Goal: Information Seeking & Learning: Check status

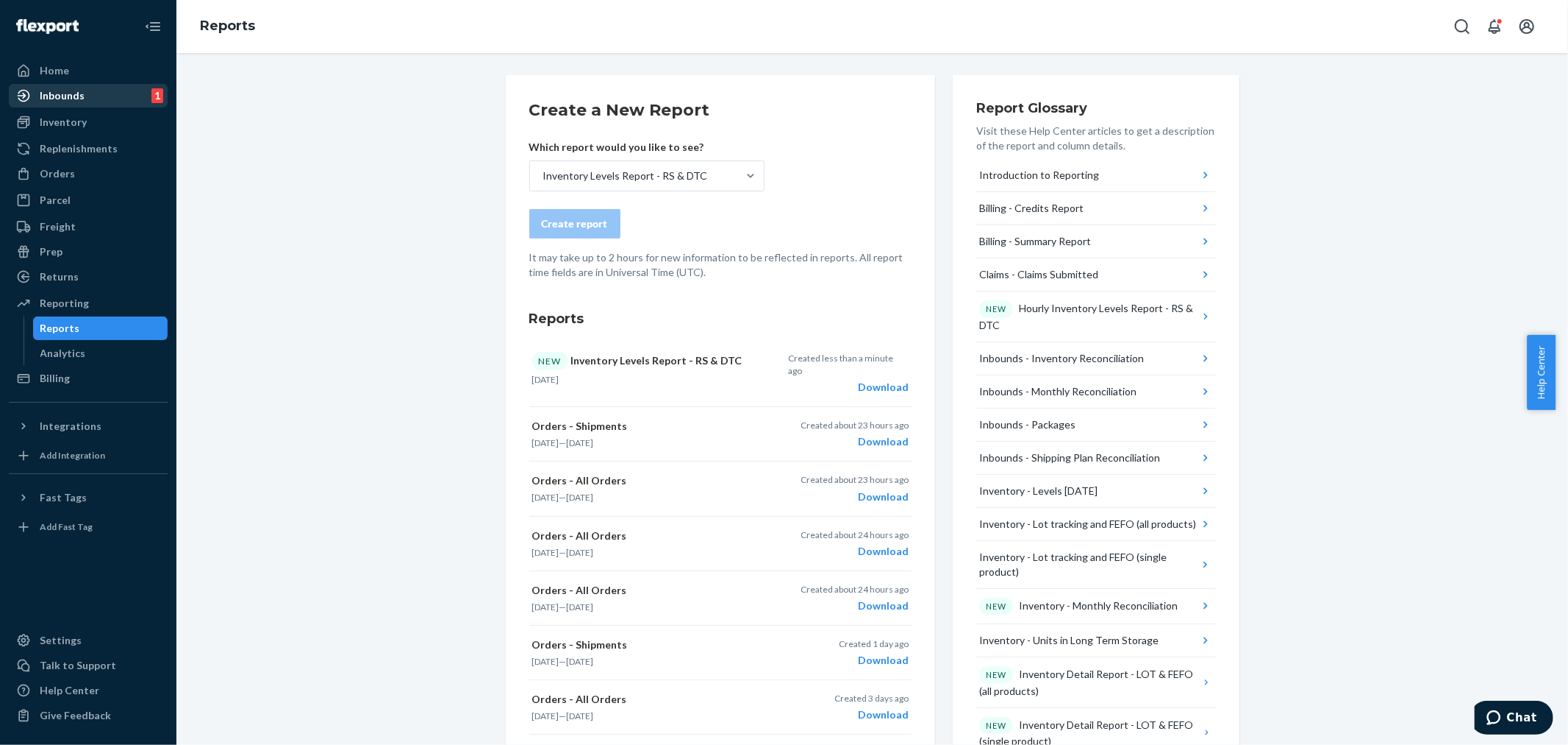
click at [72, 96] on div "Inbounds" at bounding box center [62, 95] width 45 height 14
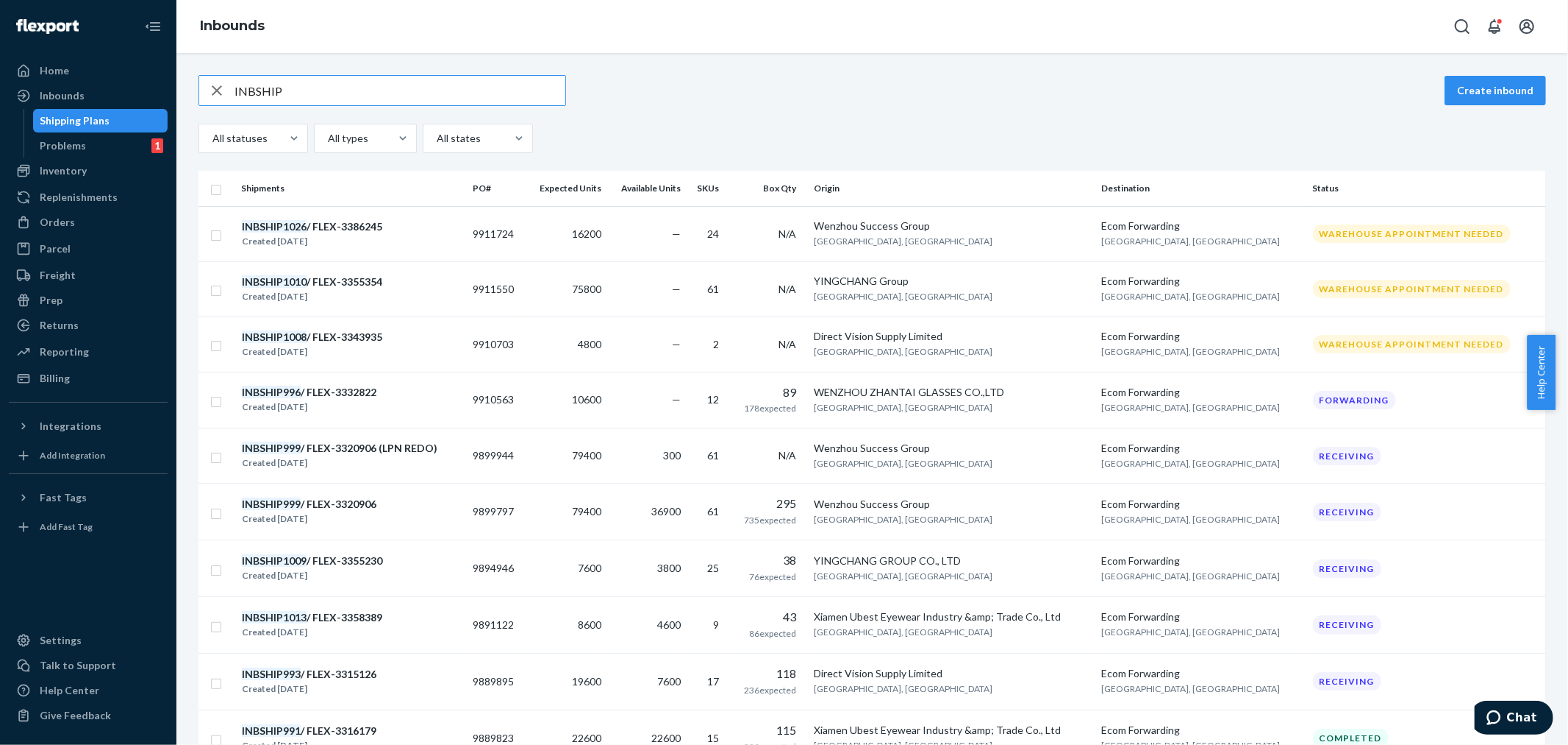
type input "INBSHIP"
click at [281, 131] on div at bounding box center [294, 138] width 27 height 14
click at [213, 131] on input "All statuses" at bounding box center [212, 138] width 2 height 14
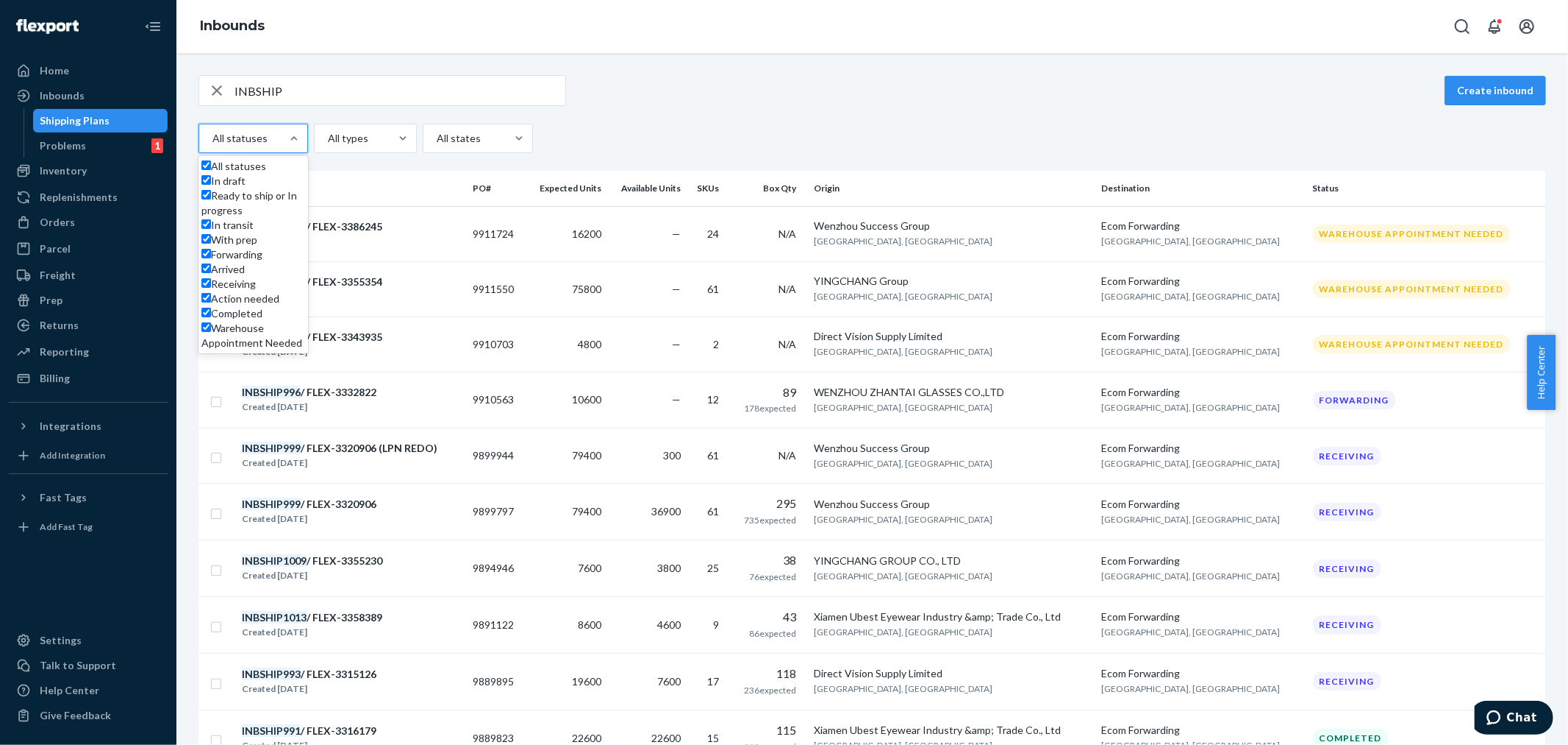
click at [213, 262] on label "Forwarding" at bounding box center [232, 254] width 61 height 14
checkbox input "false"
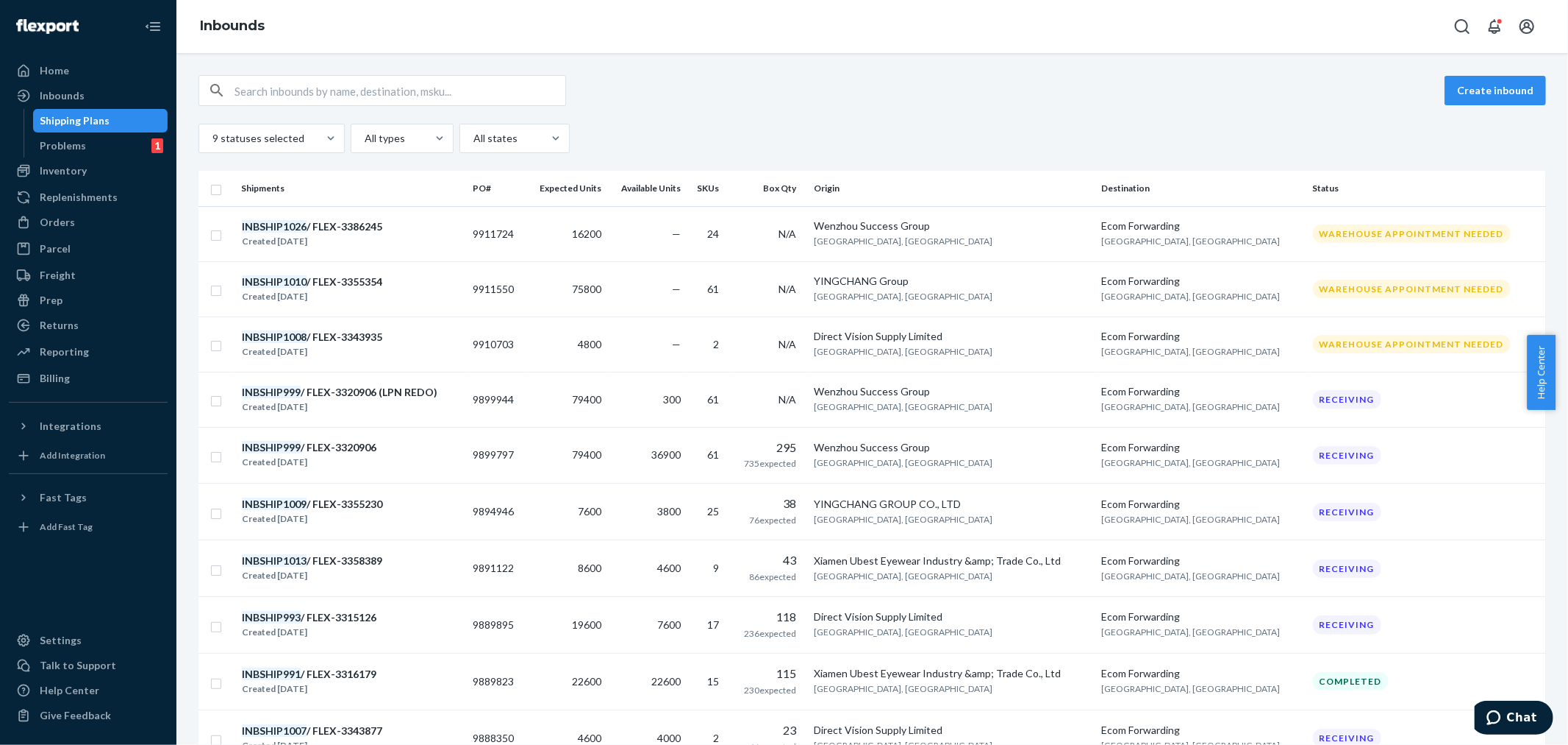
click at [752, 111] on div "Create inbound 9 statuses selected All types All states" at bounding box center [872, 114] width 1348 height 78
click at [309, 133] on div at bounding box center [270, 138] width 118 height 18
click at [213, 133] on input "9 statuses selected" at bounding box center [212, 138] width 2 height 14
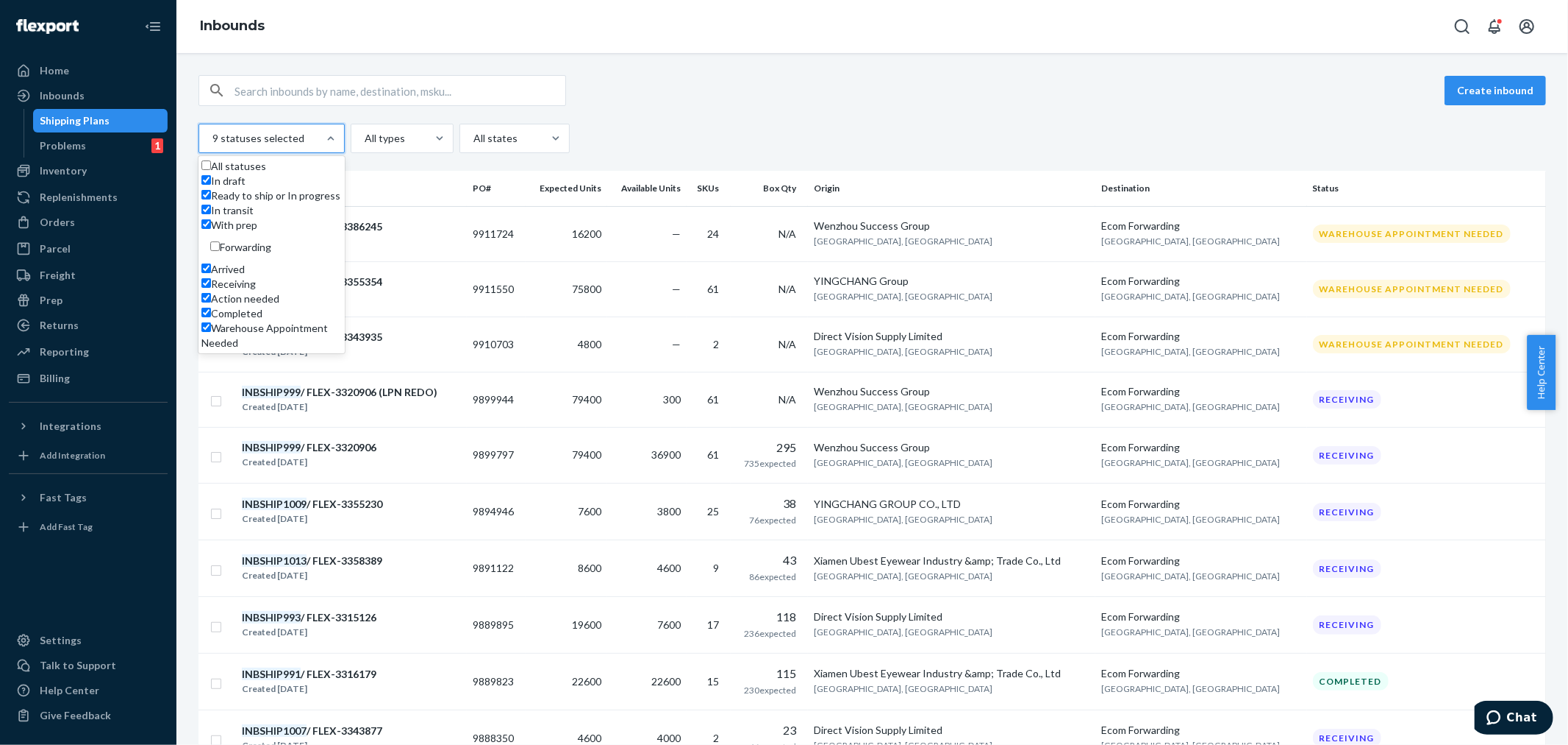
scroll to position [108, 0]
click at [225, 320] on label "Completed" at bounding box center [232, 313] width 61 height 14
checkbox input "false"
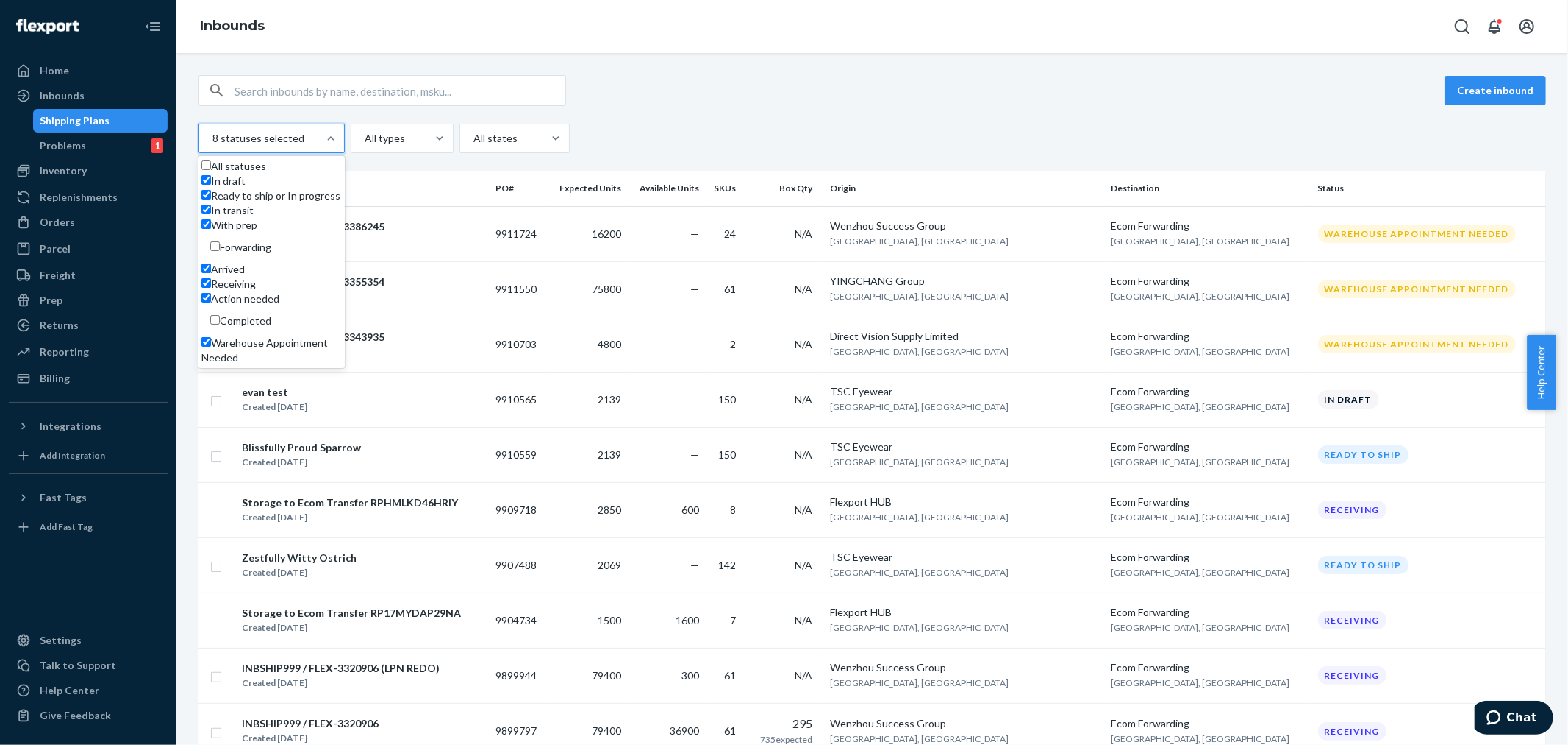
click at [703, 75] on div "Create inbound" at bounding box center [872, 91] width 1348 height 31
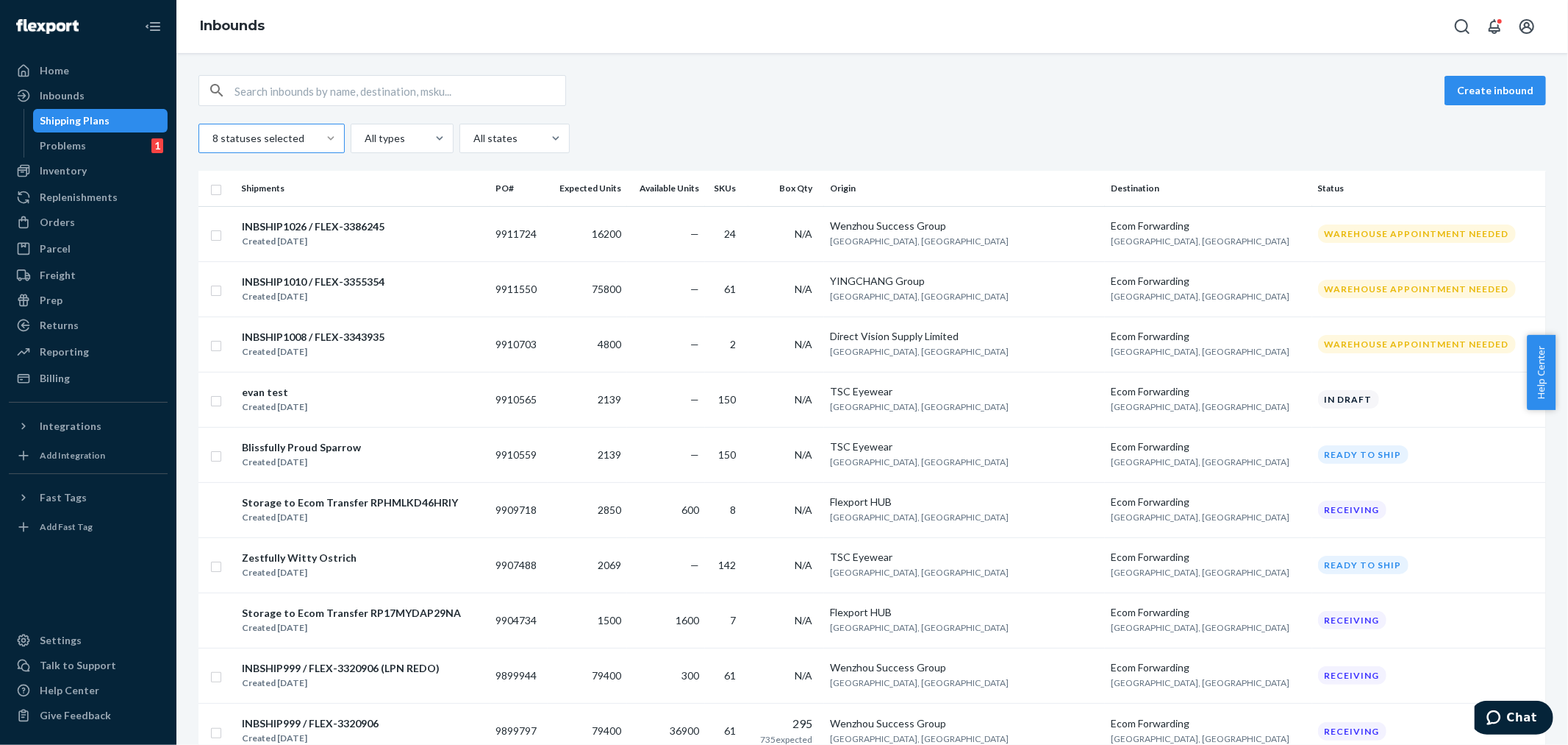
click at [318, 134] on div at bounding box center [331, 138] width 27 height 14
click at [213, 134] on input "8 statuses selected" at bounding box center [212, 138] width 2 height 14
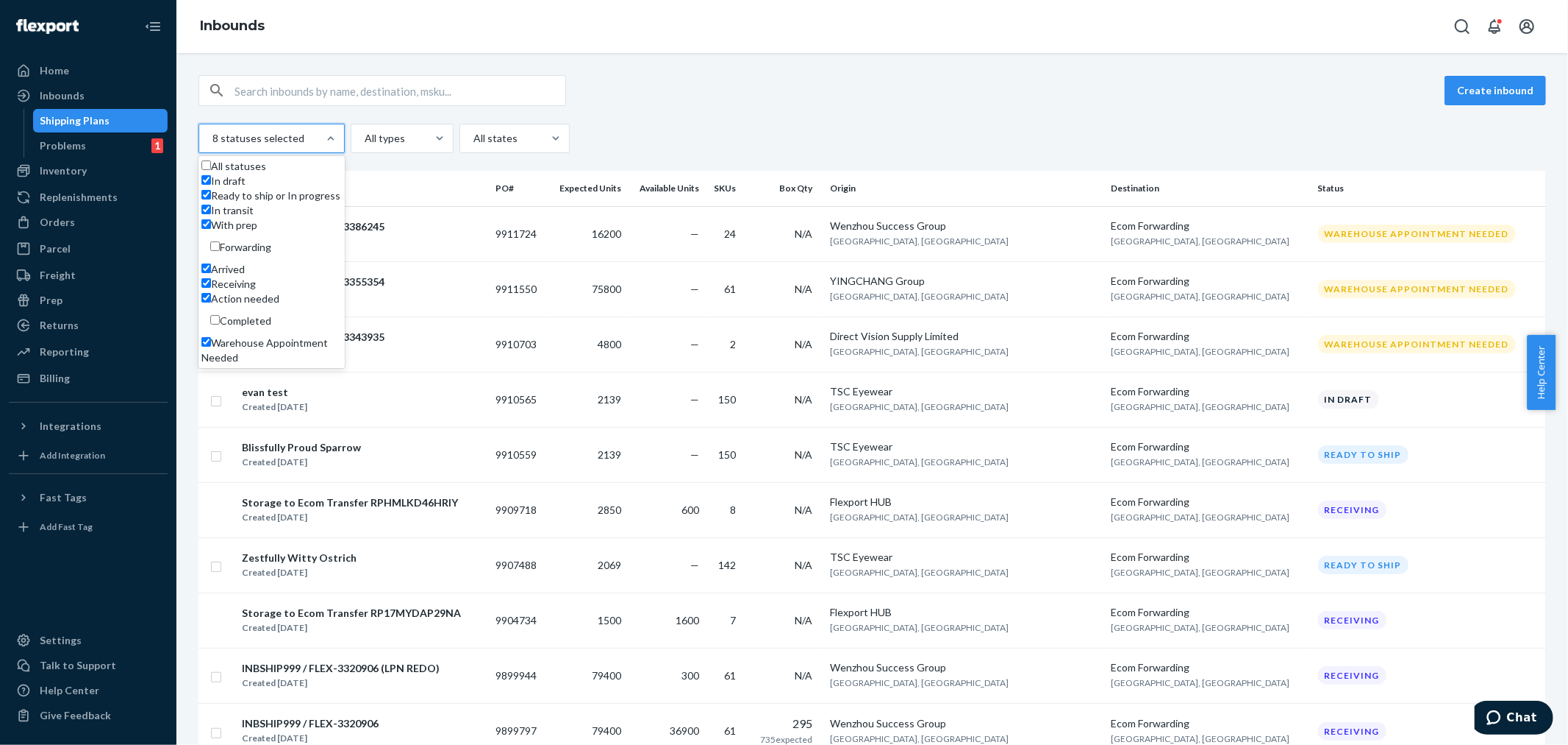
scroll to position [0, 0]
click at [230, 202] on span "Ready to ship or In progress" at bounding box center [275, 196] width 129 height 13
checkbox input "false"
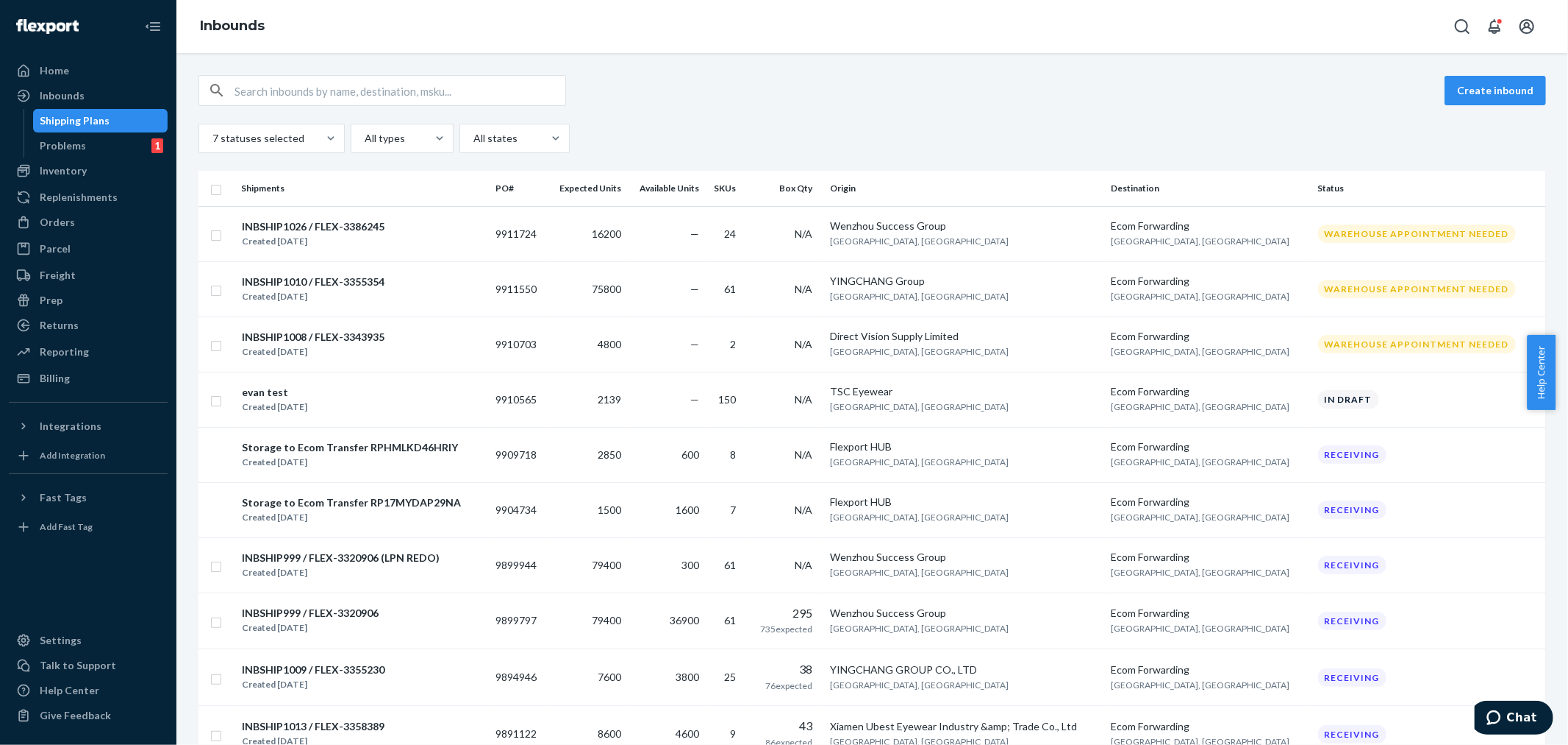
click at [658, 86] on div "Create inbound" at bounding box center [872, 91] width 1348 height 31
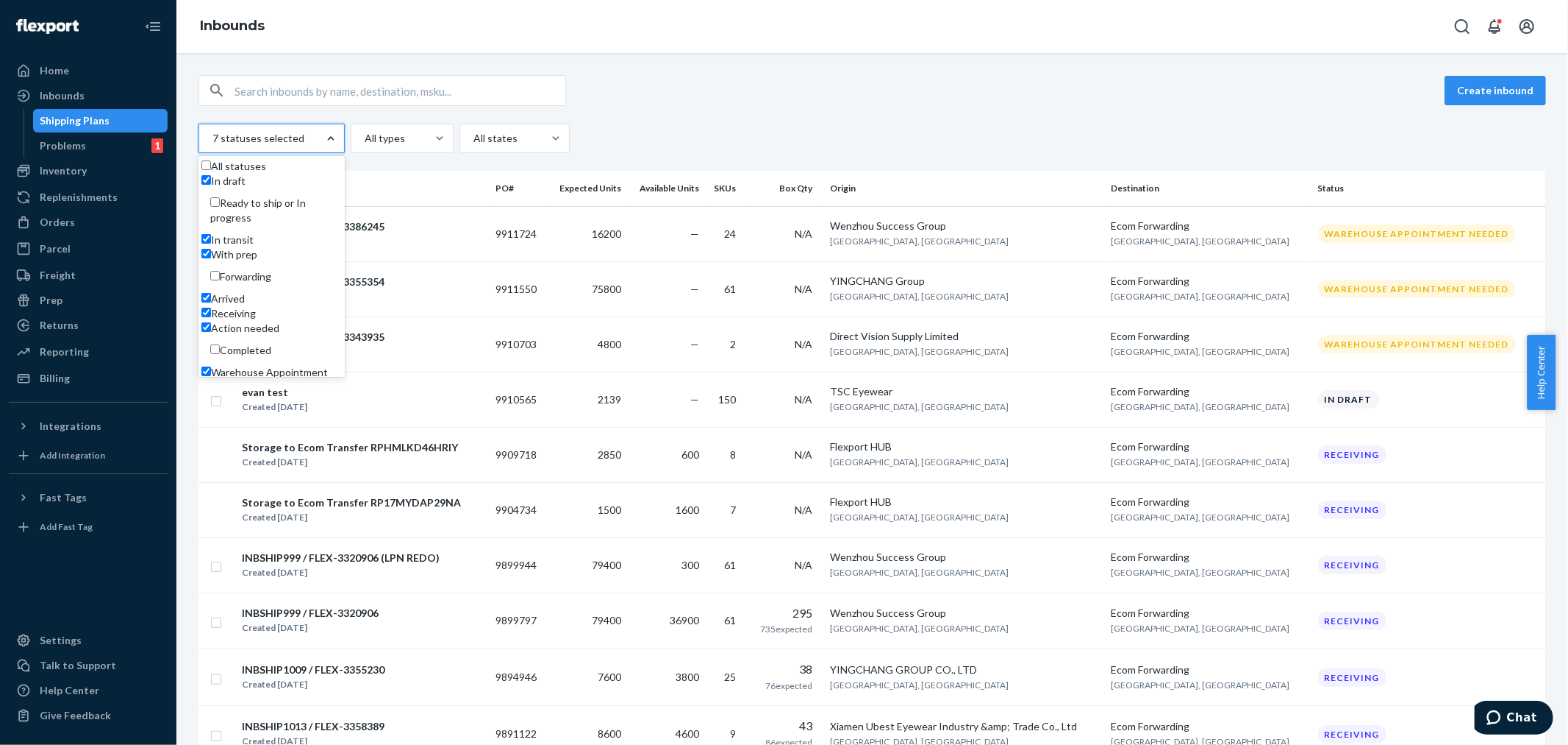
click at [225, 188] on label "In draft" at bounding box center [223, 180] width 44 height 14
checkbox input "false"
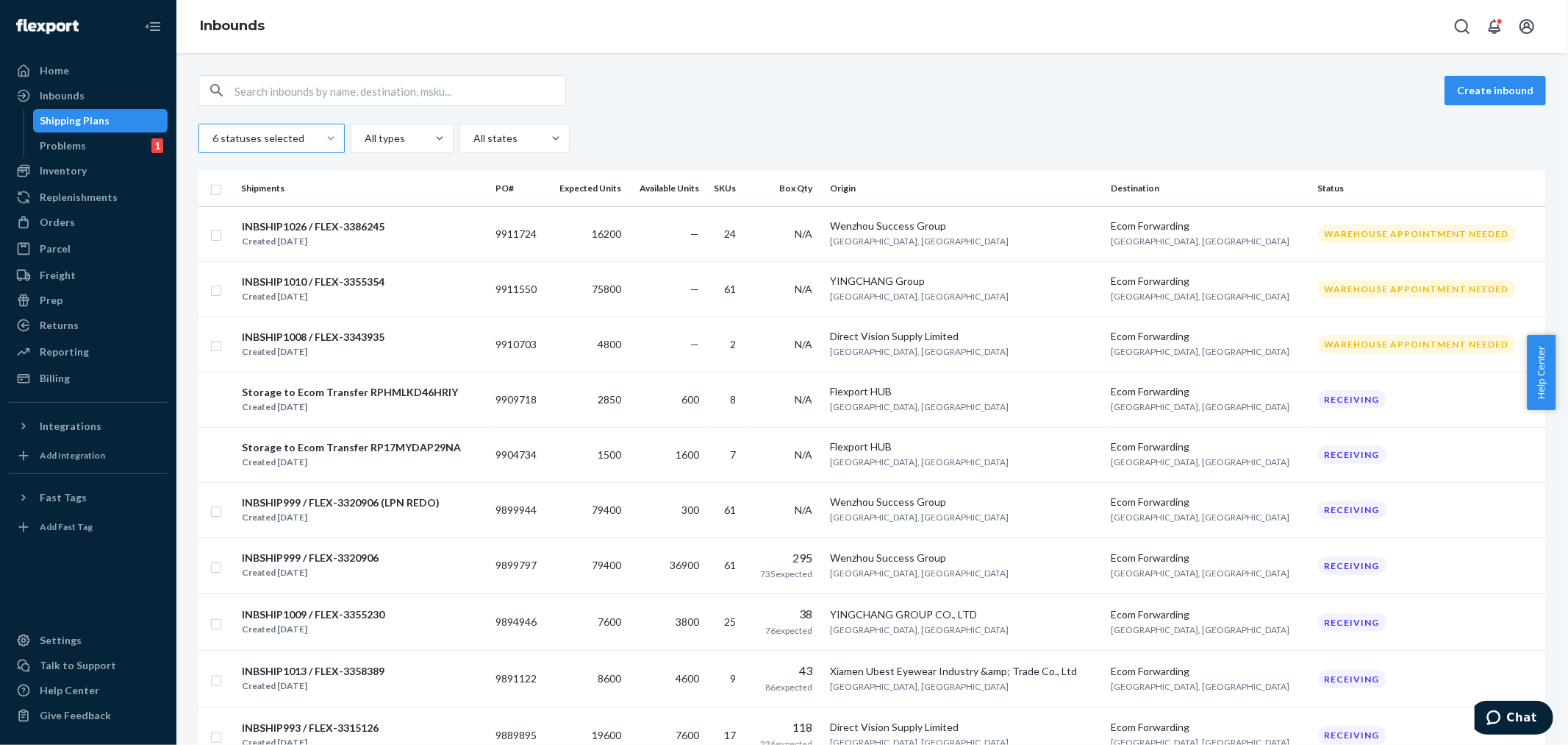
click at [664, 127] on div "6 statuses selected All types All states" at bounding box center [872, 138] width 1348 height 30
click at [378, 90] on input "text" at bounding box center [399, 90] width 331 height 30
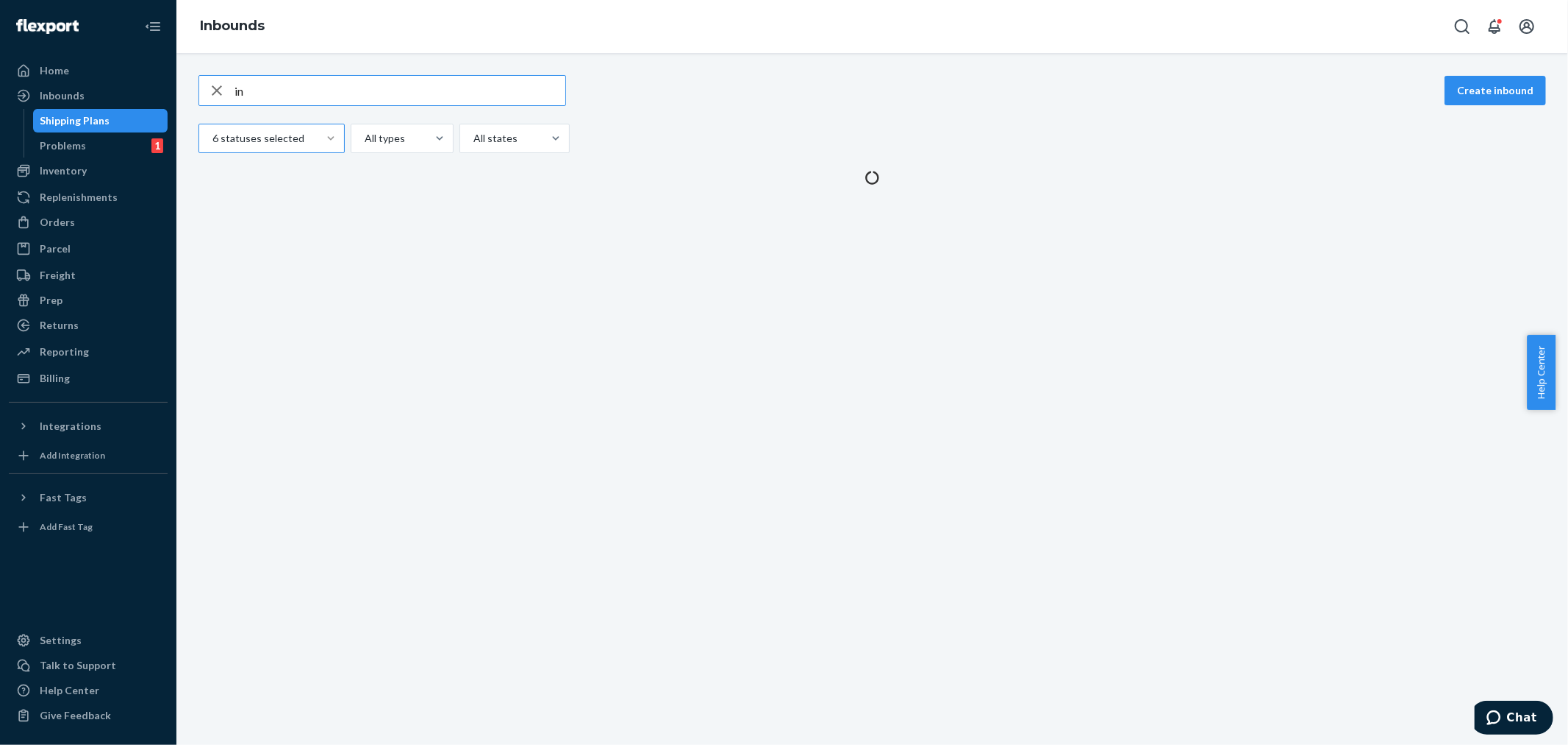
type input "i"
type input "B"
type input "INBSHIP"
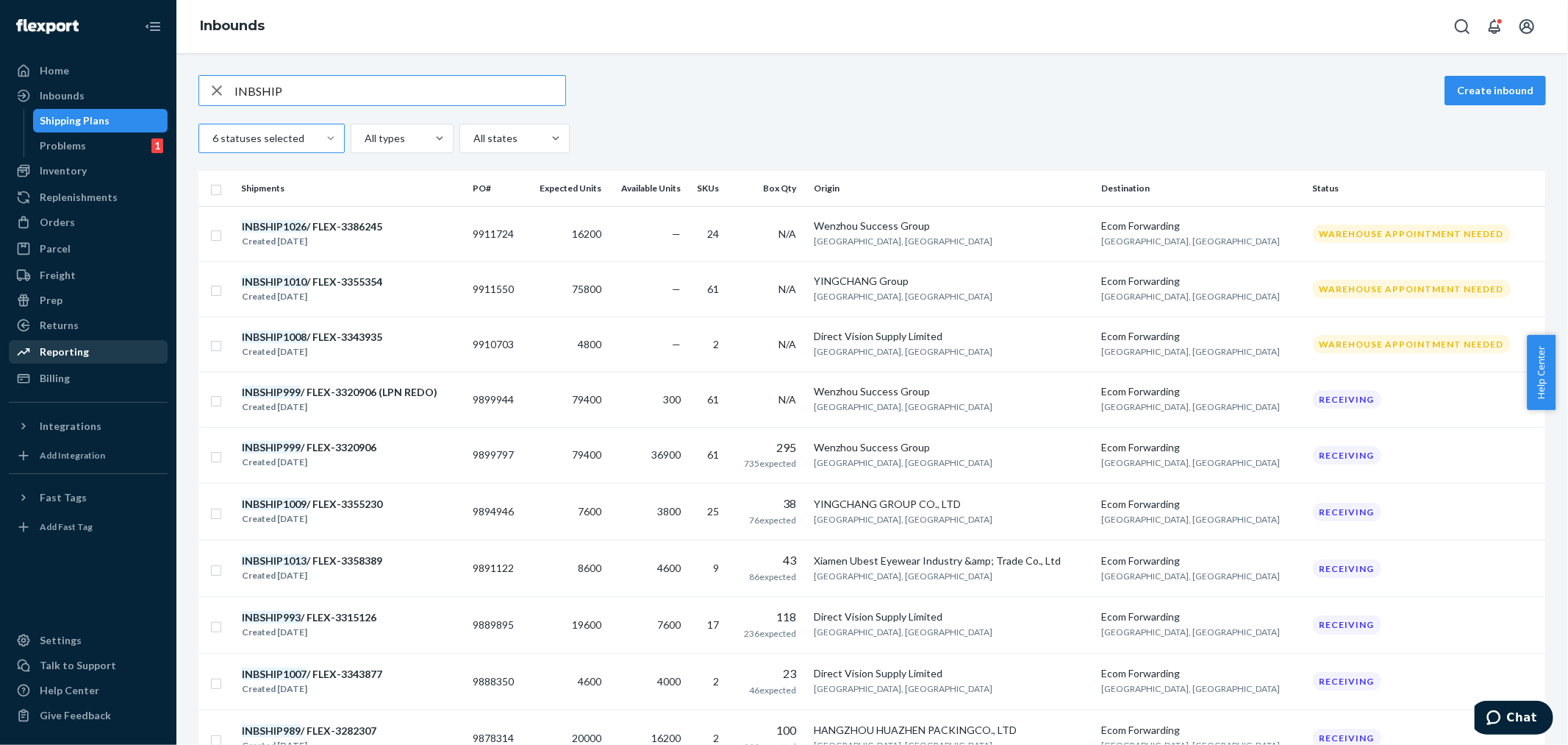
click at [56, 354] on div "Reporting" at bounding box center [64, 352] width 49 height 14
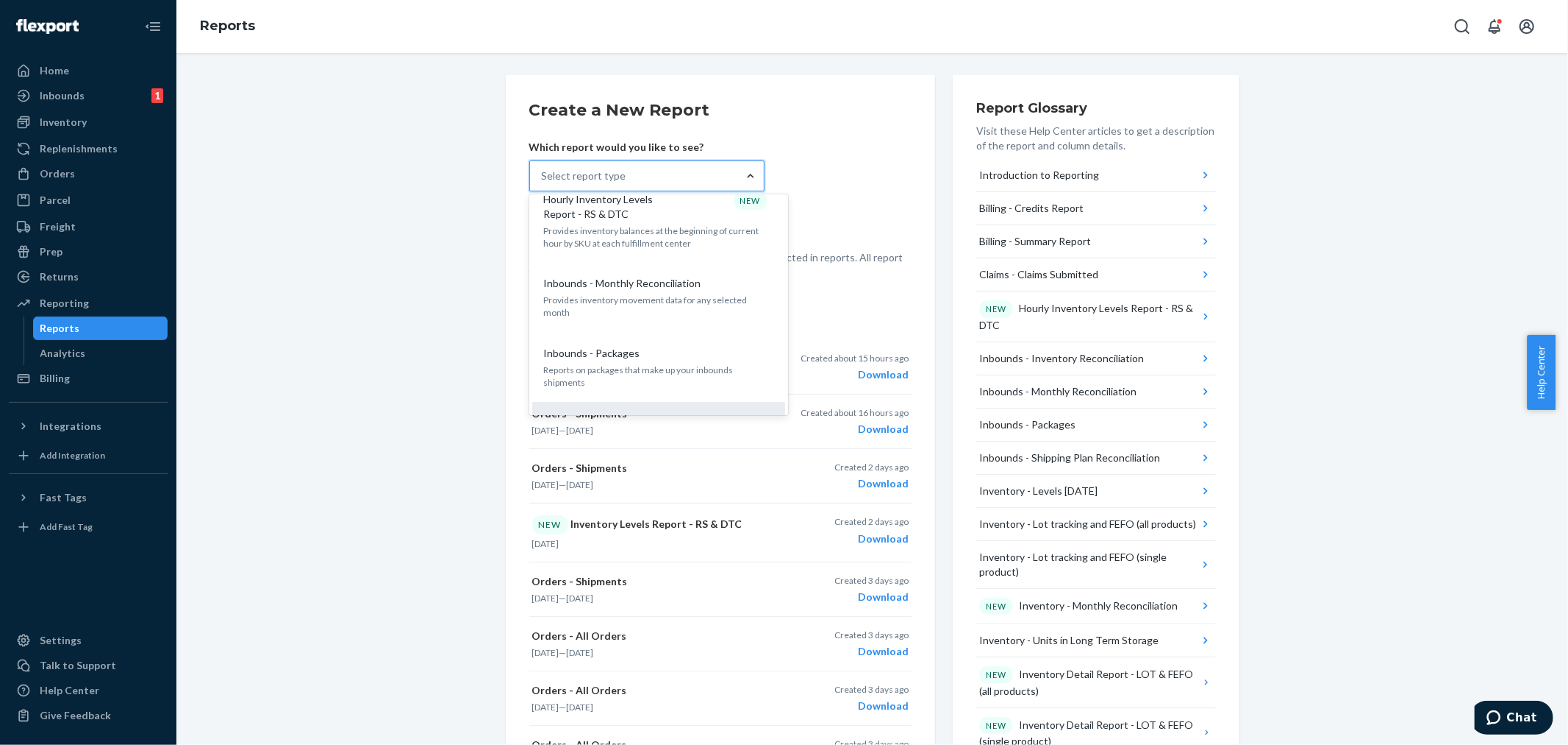
scroll to position [327, 0]
click at [642, 408] on div "Inbounds - Shipping Plan Reconciliation A waterfall view of all inbounded shipp…" at bounding box center [658, 431] width 235 height 45
click at [544, 183] on input "option Inbounds - Shipping Plan Reconciliation focused, 0 of 31. 31 results ava…" at bounding box center [543, 176] width 2 height 14
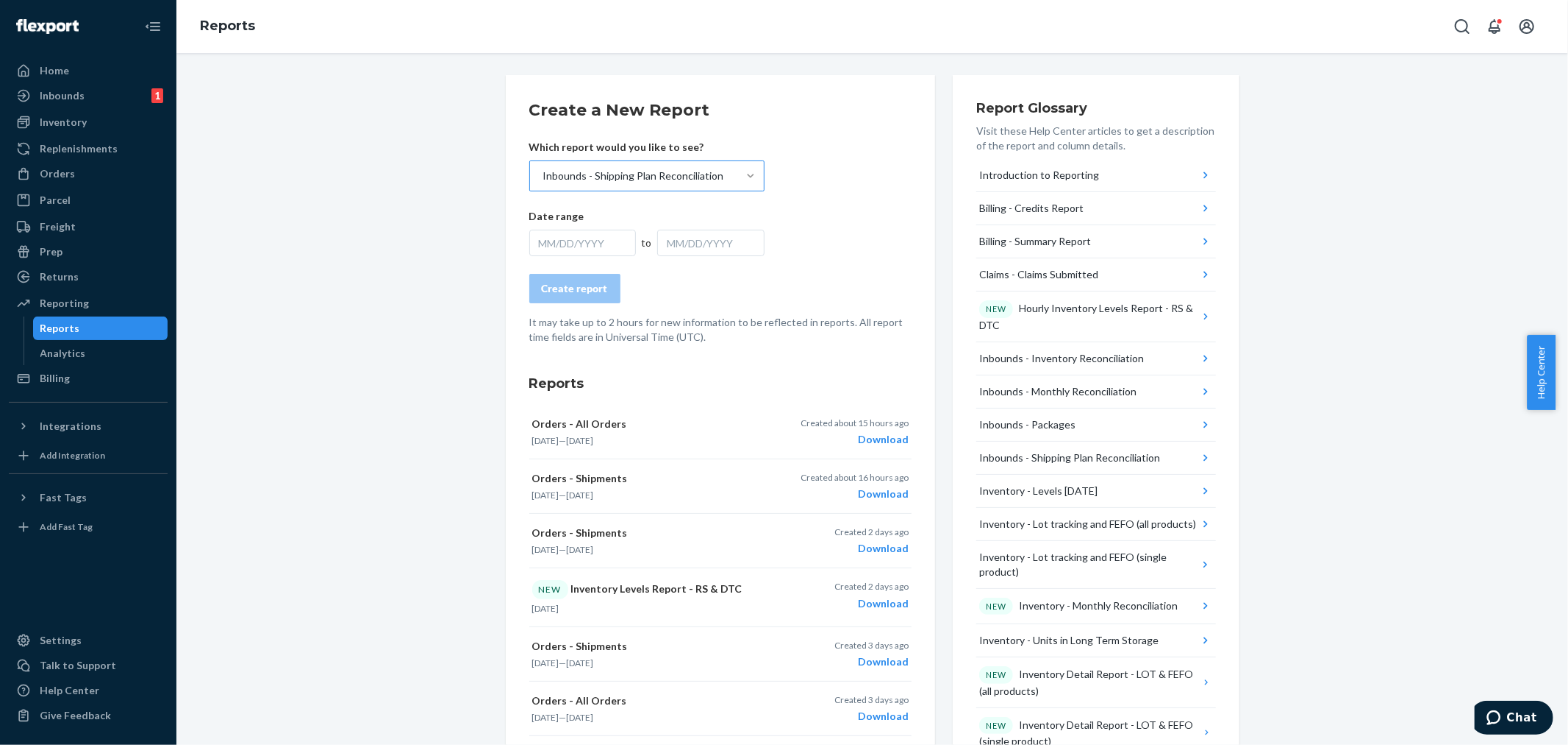
click at [577, 243] on div "MM/DD/YYYY" at bounding box center [583, 243] width 108 height 27
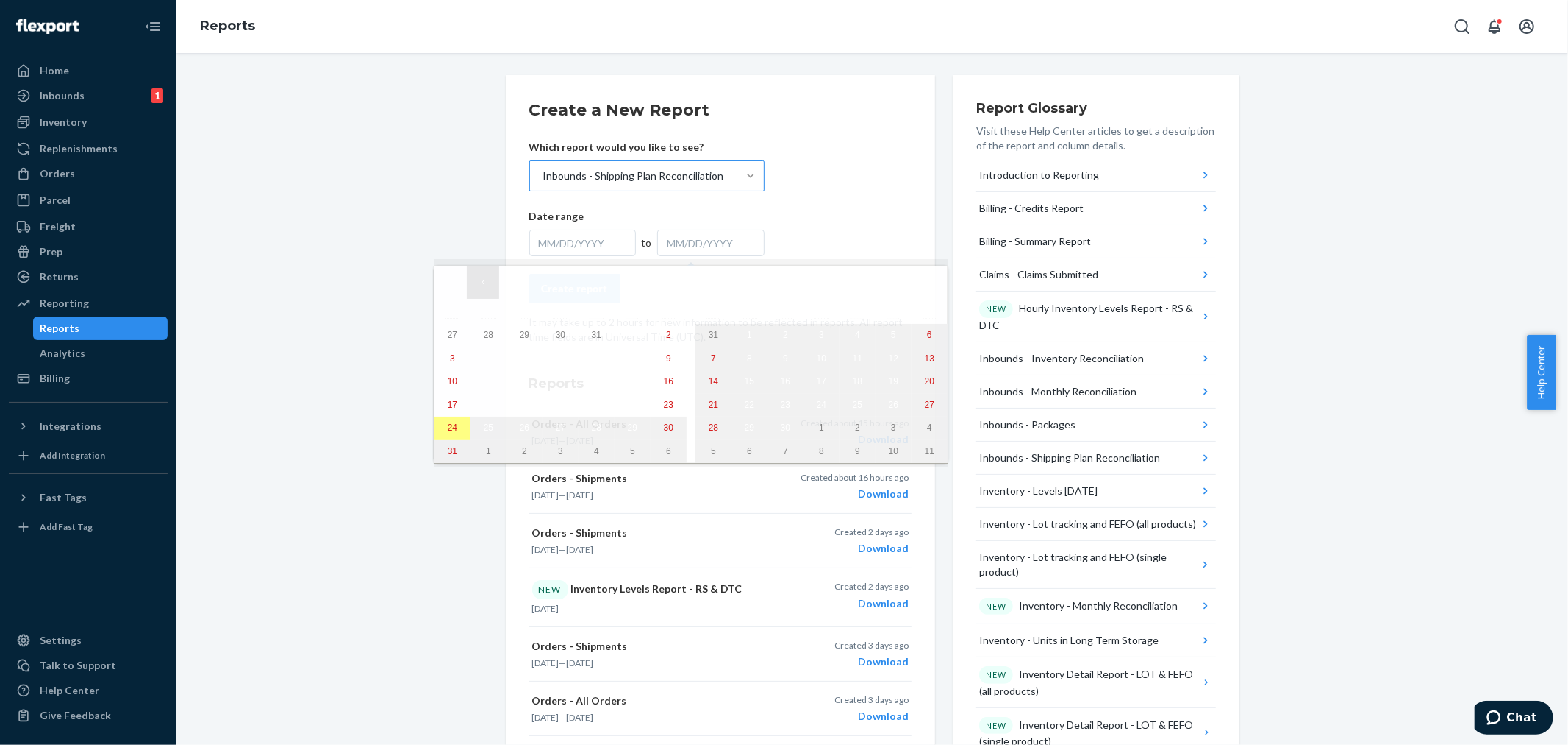
click at [483, 285] on button "‹" at bounding box center [483, 283] width 32 height 32
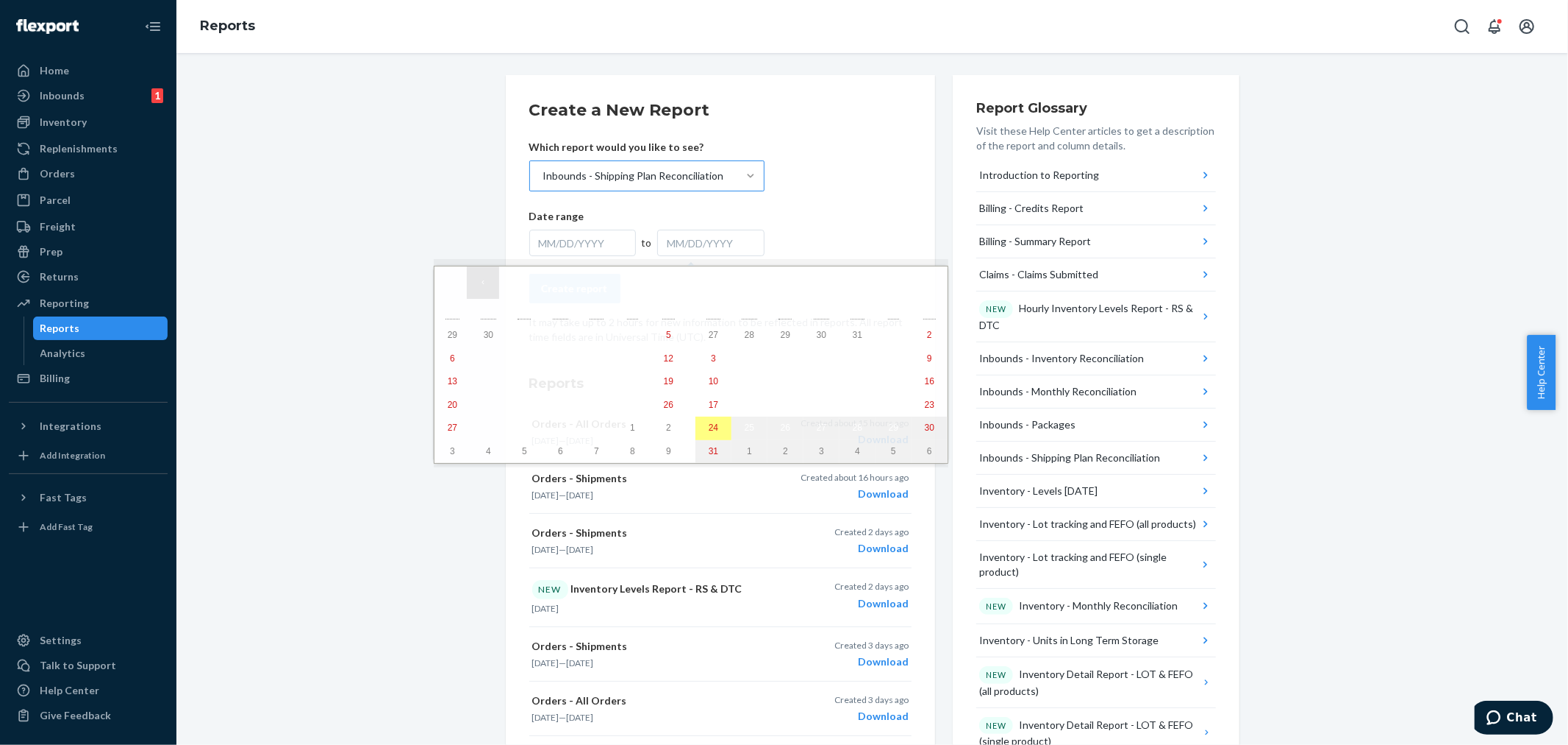
click at [483, 285] on button "‹" at bounding box center [483, 283] width 32 height 32
click at [450, 331] on abbr "1" at bounding box center [453, 334] width 5 height 10
click at [883, 278] on button "›" at bounding box center [899, 283] width 32 height 32
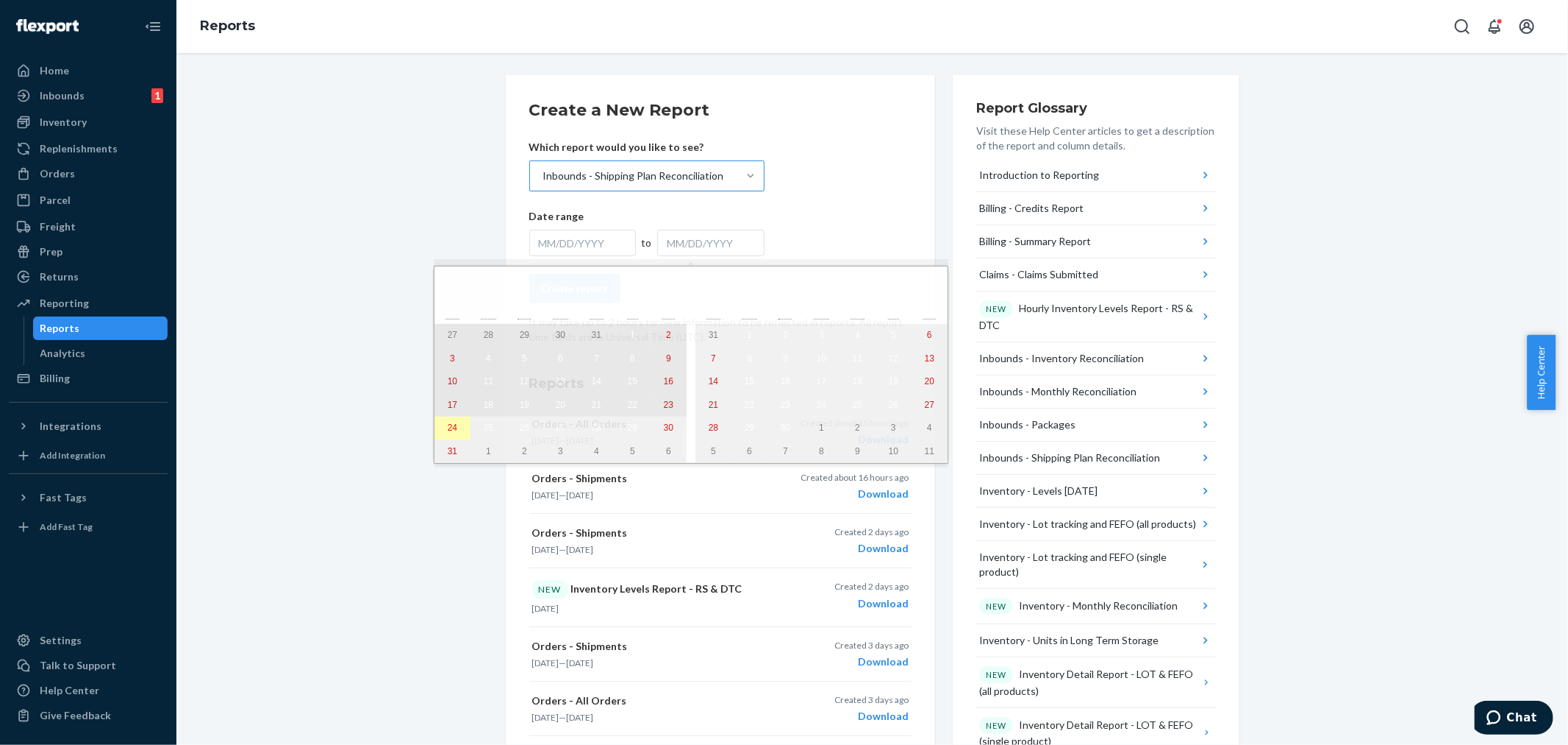
click at [448, 433] on abbr "24" at bounding box center [452, 427] width 10 height 10
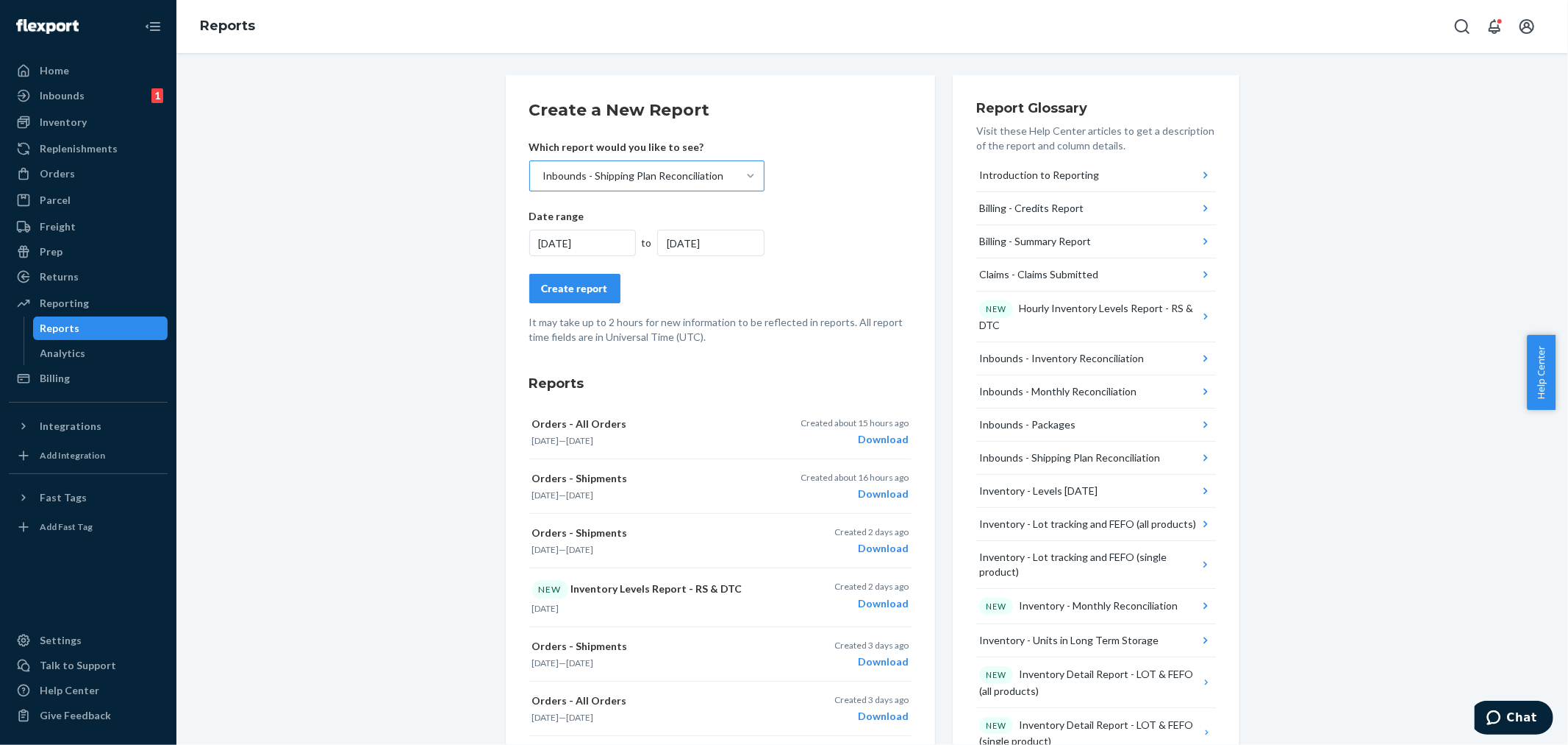
click at [564, 275] on button "Create report" at bounding box center [575, 288] width 91 height 30
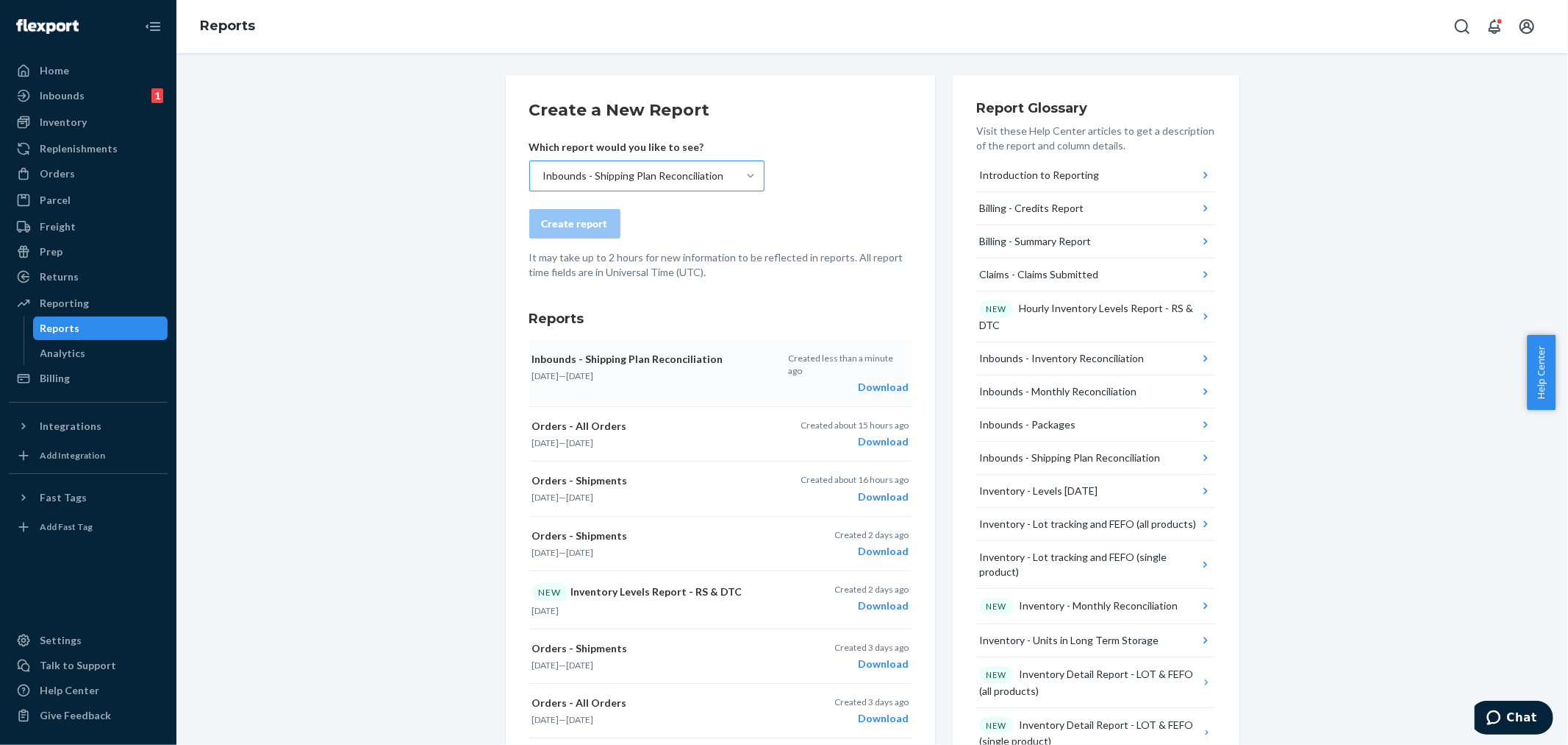
click at [871, 380] on div "Download" at bounding box center [849, 387] width 120 height 14
